Goal: Check status

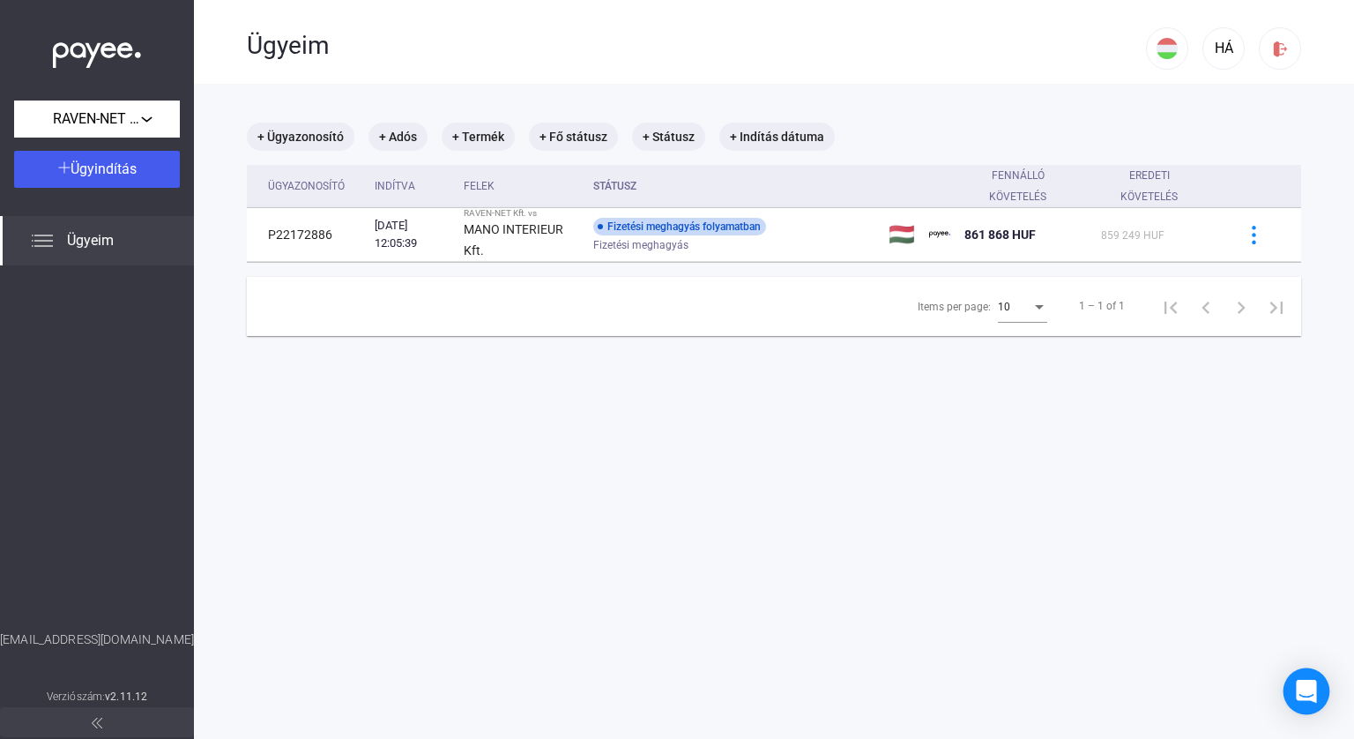
click at [1308, 680] on div "Open Intercom Messenger" at bounding box center [1306, 691] width 47 height 47
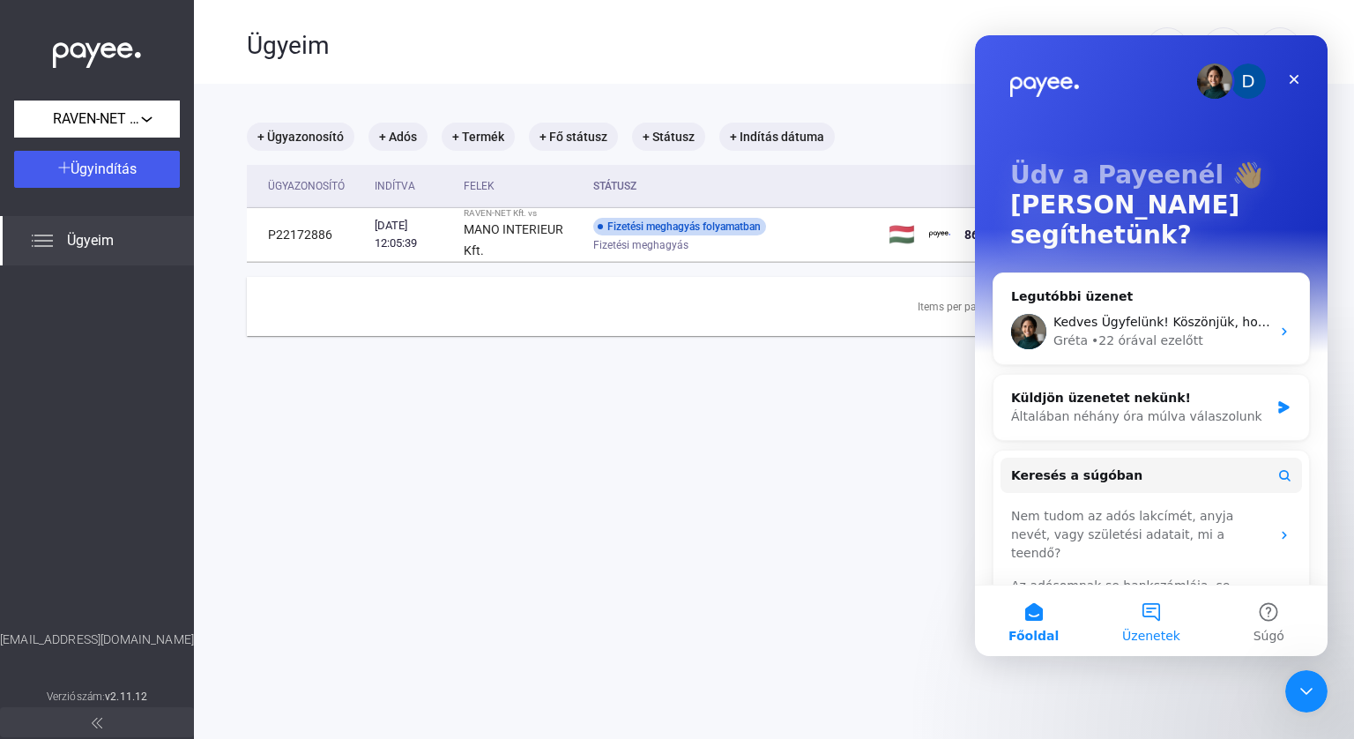
click at [1150, 605] on button "Üzenetek" at bounding box center [1150, 620] width 117 height 71
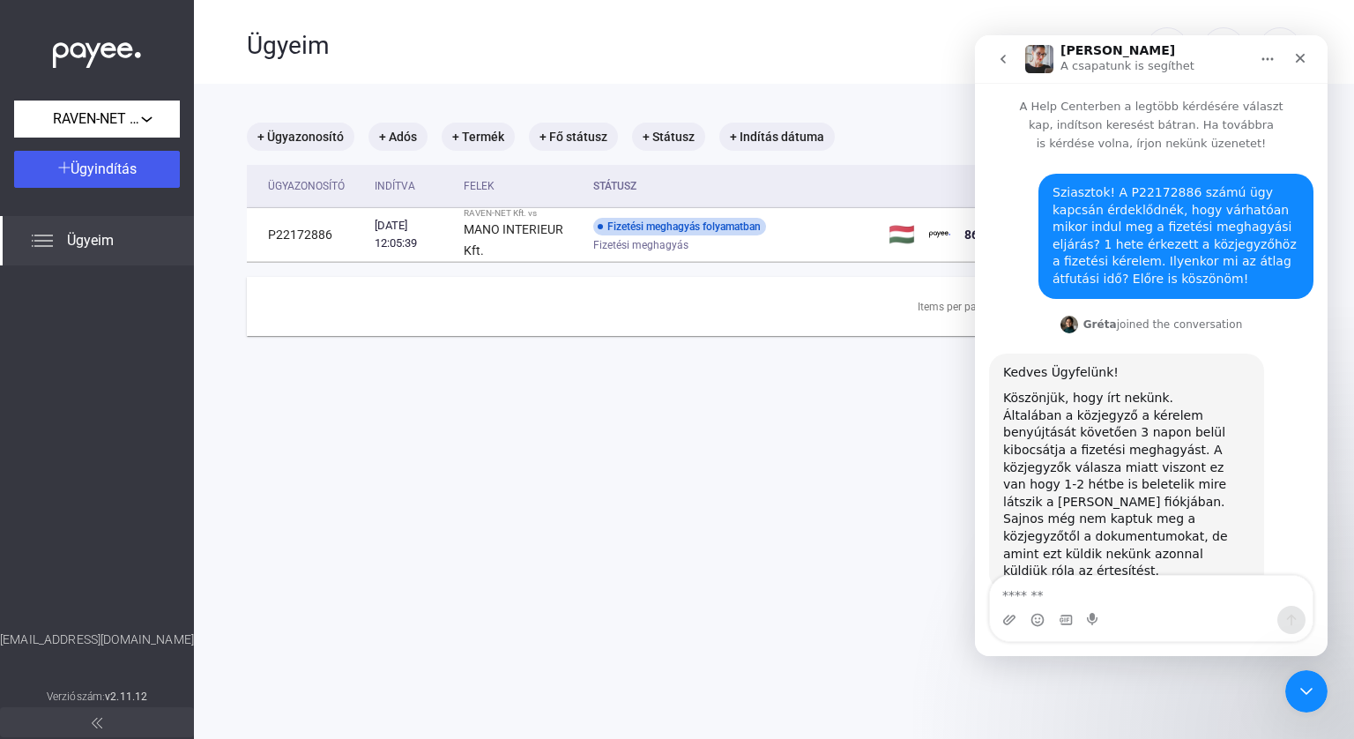
scroll to position [17, 0]
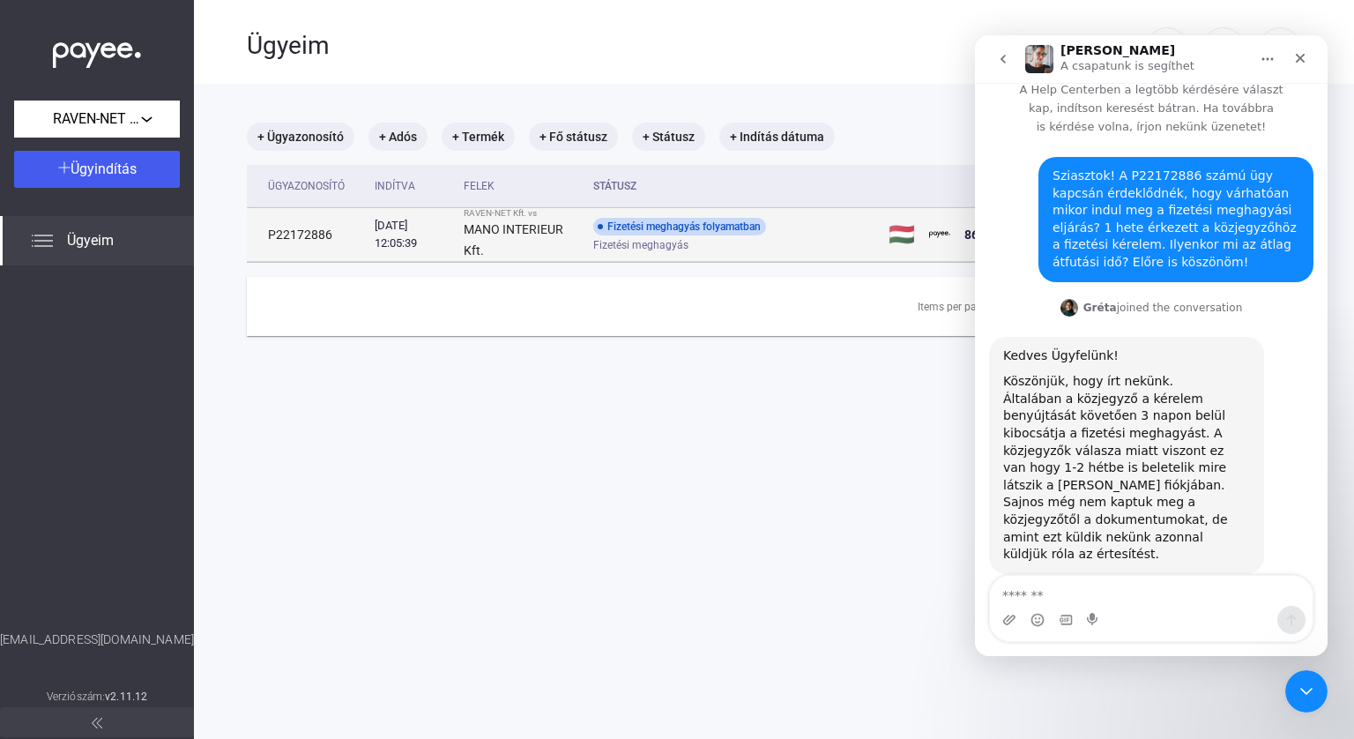
click at [699, 230] on div "Fizetési meghagyás folyamatban" at bounding box center [679, 227] width 173 height 18
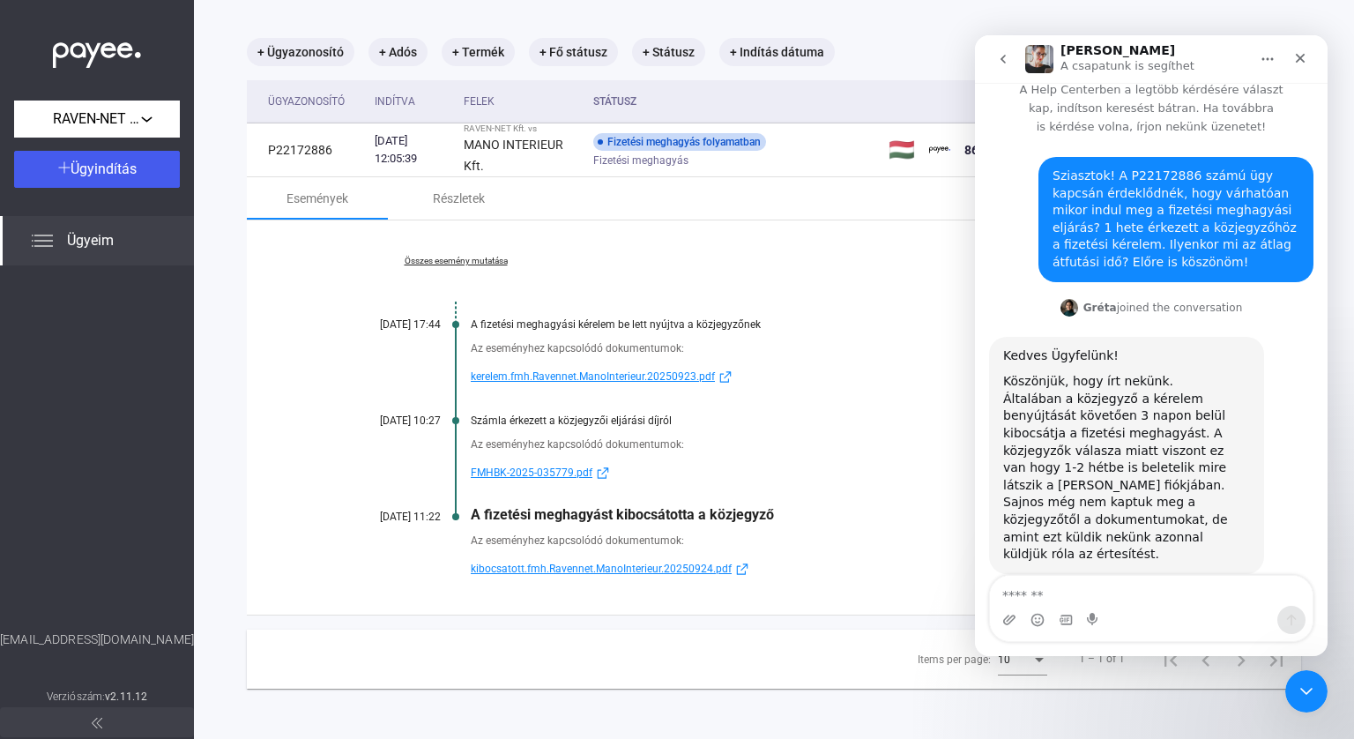
scroll to position [85, 0]
click at [1061, 585] on textarea "Üzenet…" at bounding box center [1151, 591] width 323 height 30
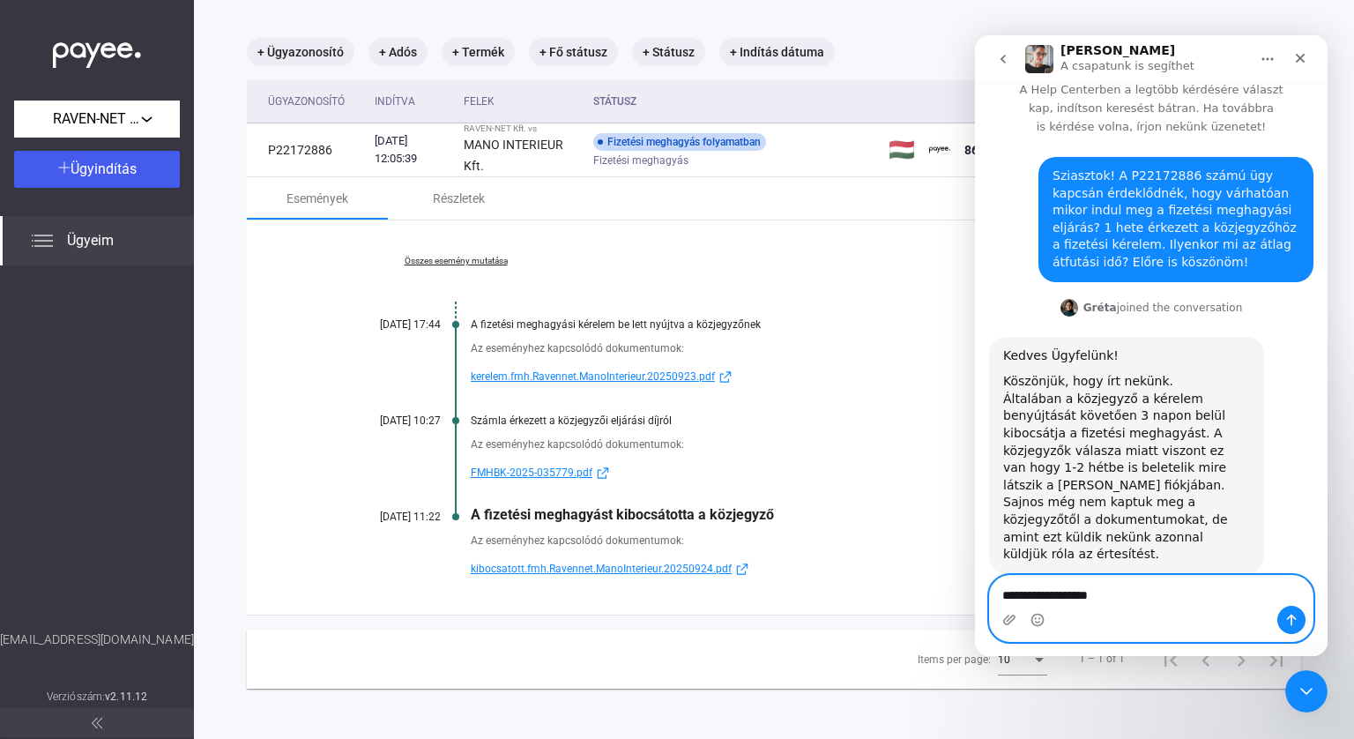
type textarea "**********"
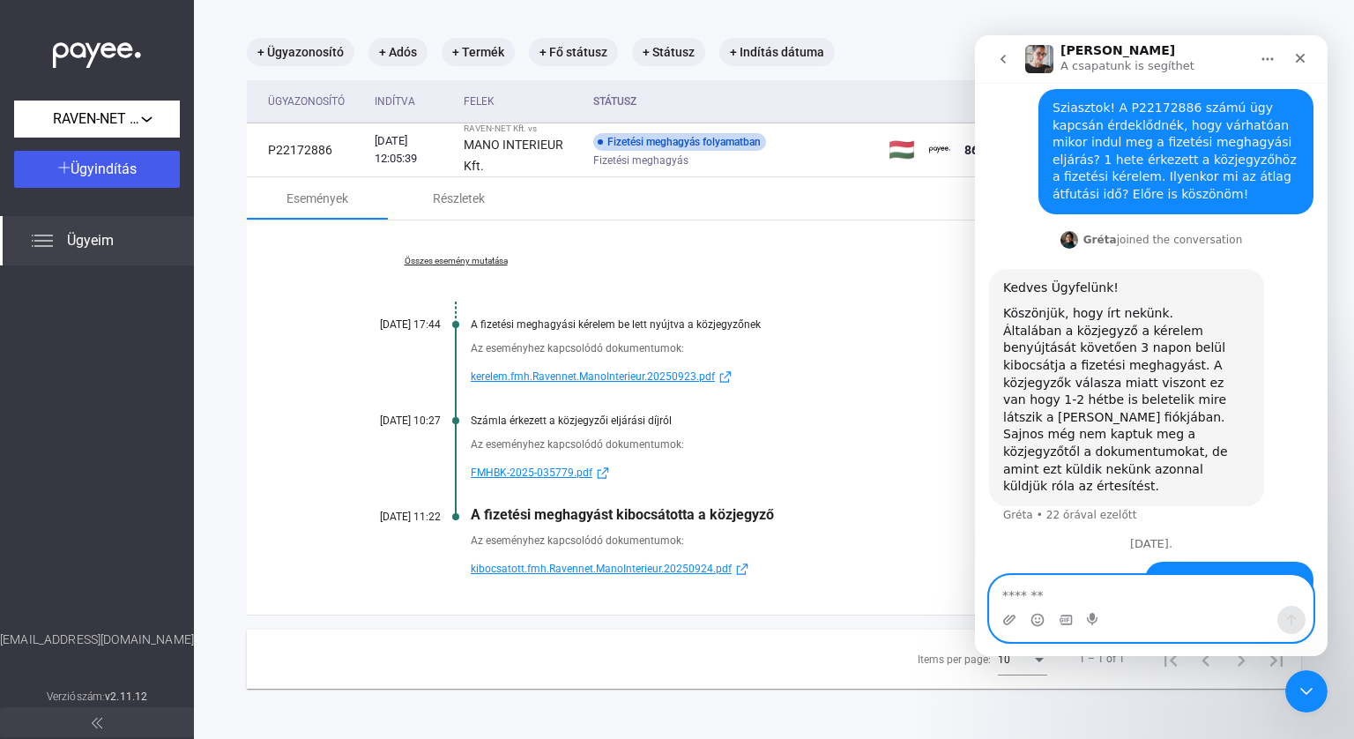
scroll to position [116, 0]
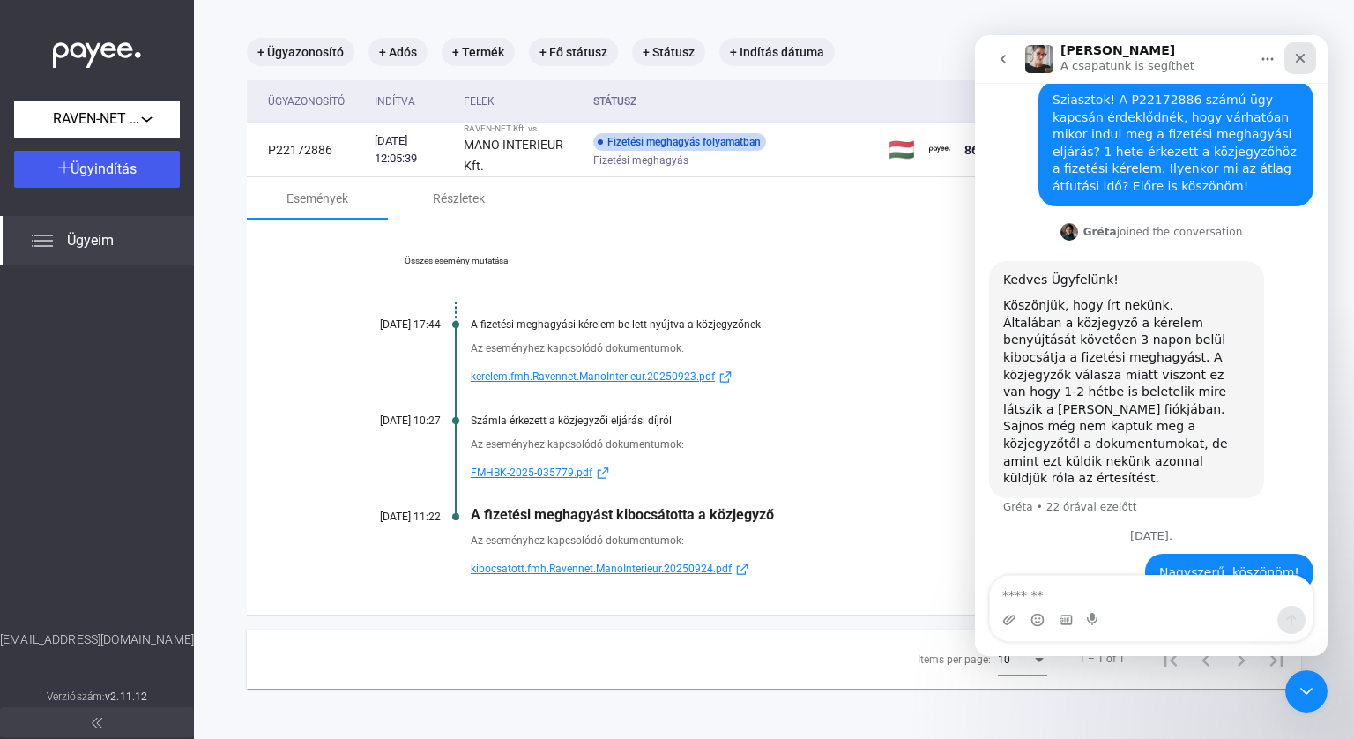
click at [1302, 57] on icon "Bezárás" at bounding box center [1300, 58] width 14 height 14
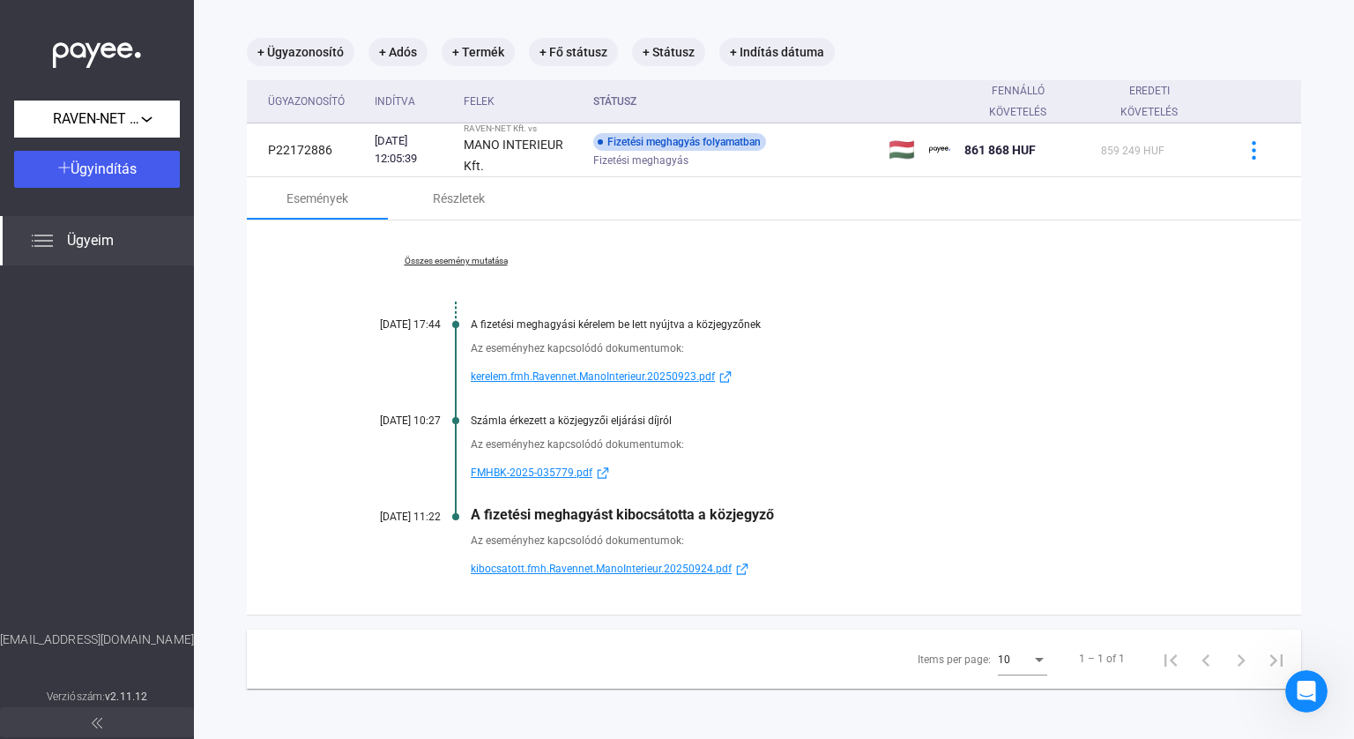
click at [948, 307] on div "Összes esemény mutatása [DATE] 17:44 A fizetési meghagyási kérelem be lett nyúj…" at bounding box center [774, 417] width 1054 height 394
click at [567, 560] on span "kibocsatott.fmh.Ravennet.ManoInterieur.20250924.pdf" at bounding box center [601, 568] width 261 height 21
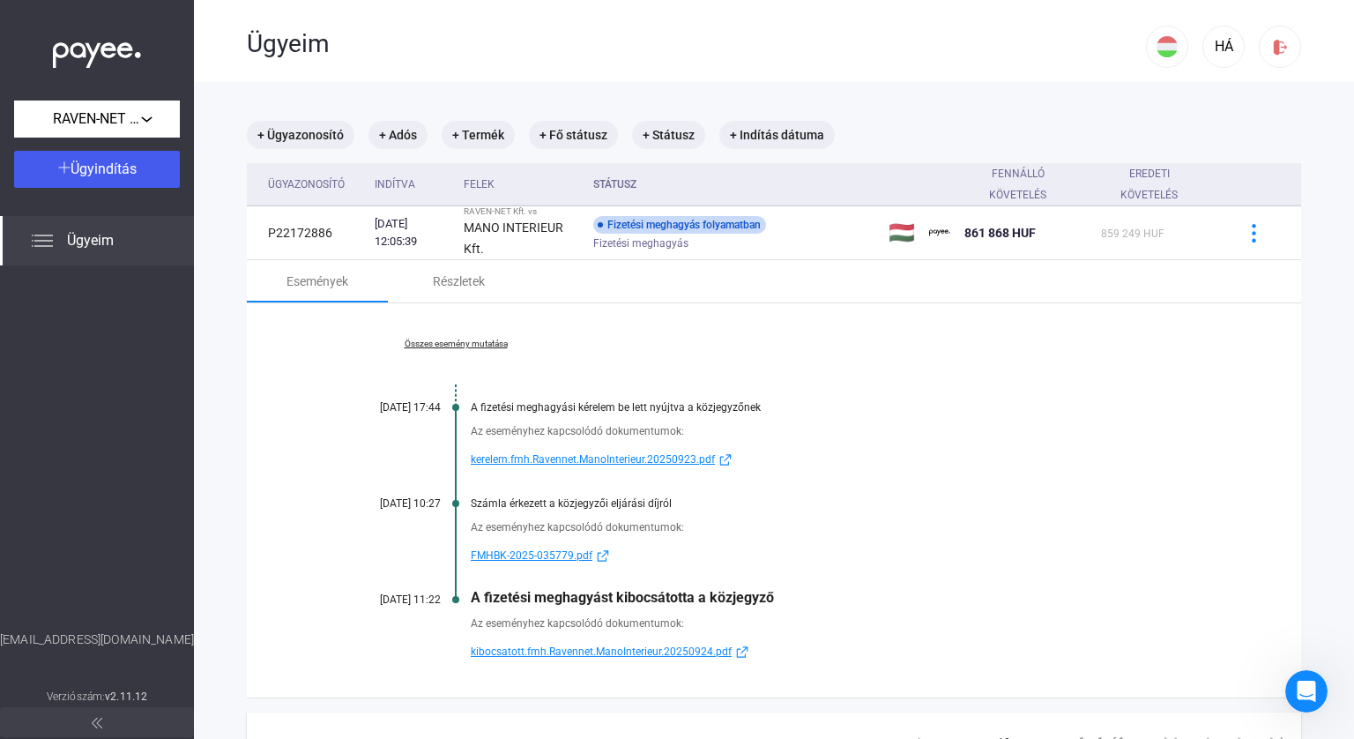
scroll to position [25, 0]
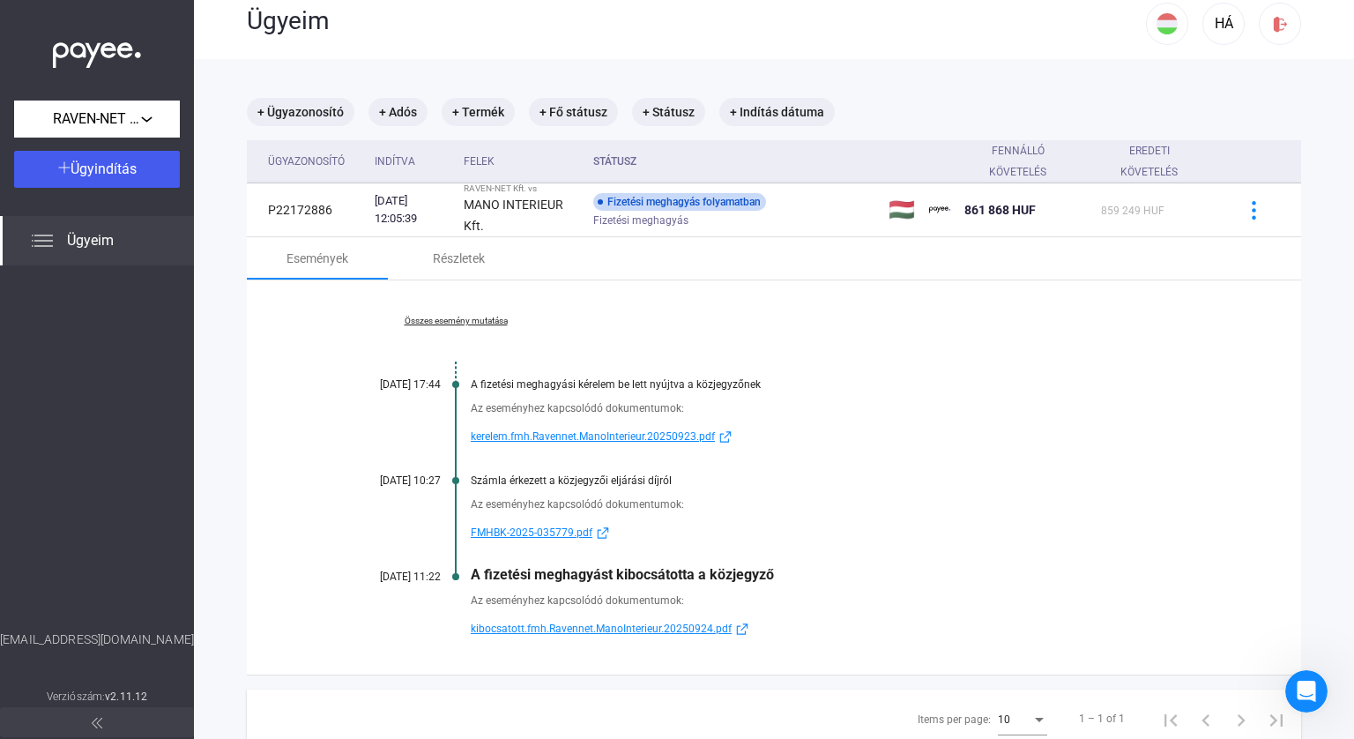
click at [398, 380] on div "[DATE] 17:44" at bounding box center [388, 384] width 106 height 12
click at [422, 378] on div "[DATE] 17:44" at bounding box center [388, 384] width 106 height 12
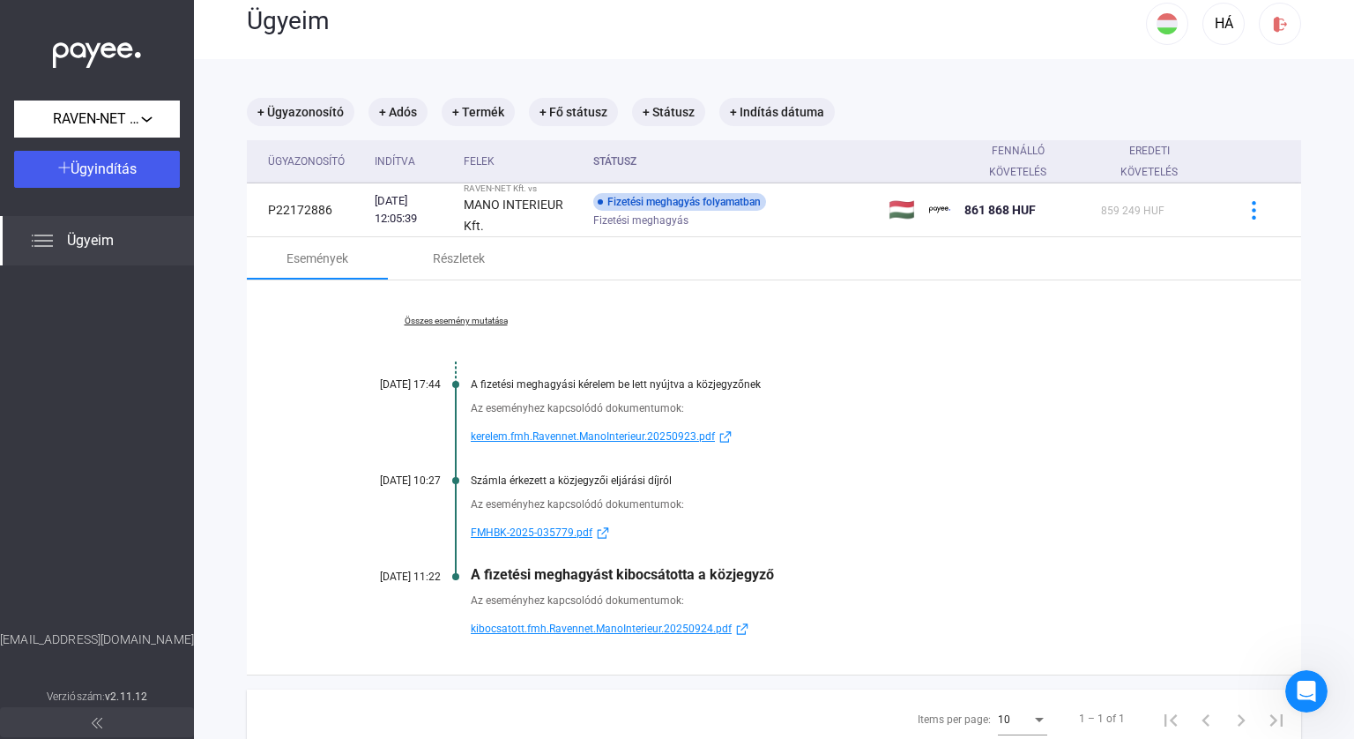
click at [595, 385] on div "A fizetési meghagyási kérelem be lett nyújtva a közjegyzőnek" at bounding box center [842, 384] width 742 height 12
